Goal: Use online tool/utility: Use online tool/utility

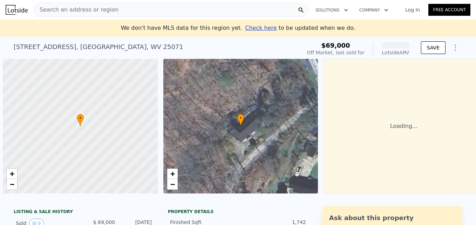
scroll to position [0, 3]
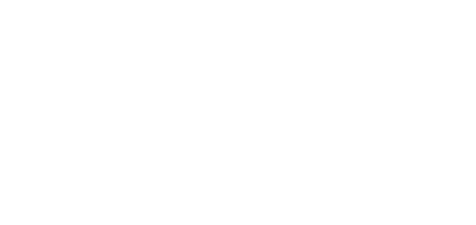
click at [238, 110] on img at bounding box center [238, 112] width 22 height 22
